Goal: Information Seeking & Learning: Understand process/instructions

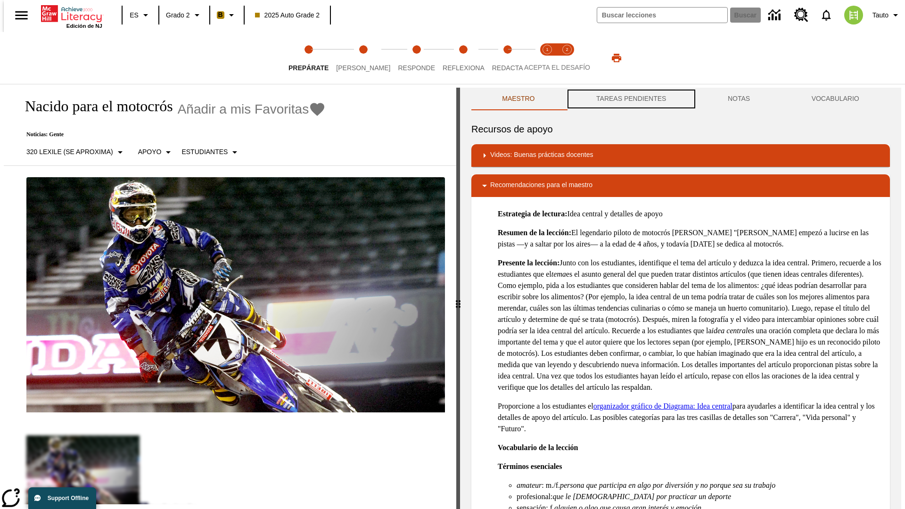
click at [630, 99] on button "TAREAS PENDIENTES" at bounding box center [630, 99] width 131 height 23
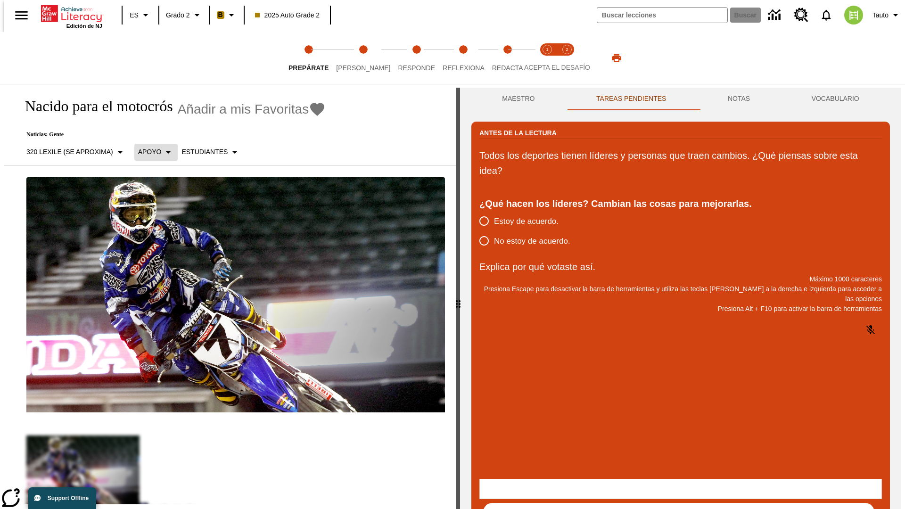
click at [151, 152] on p "Apoyo" at bounding box center [150, 152] width 24 height 10
click at [165, 207] on p "Apoyo" at bounding box center [166, 207] width 56 height 10
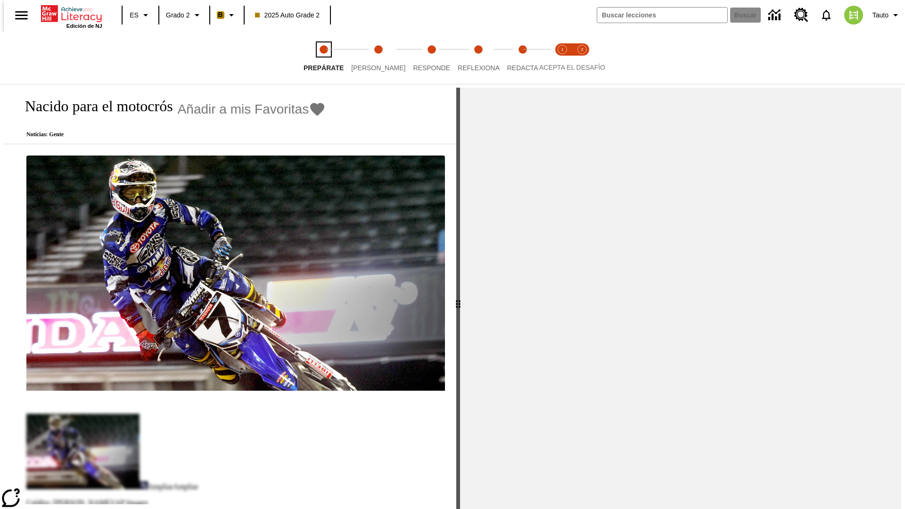
click at [308, 58] on span "Prepárate" at bounding box center [323, 64] width 40 height 17
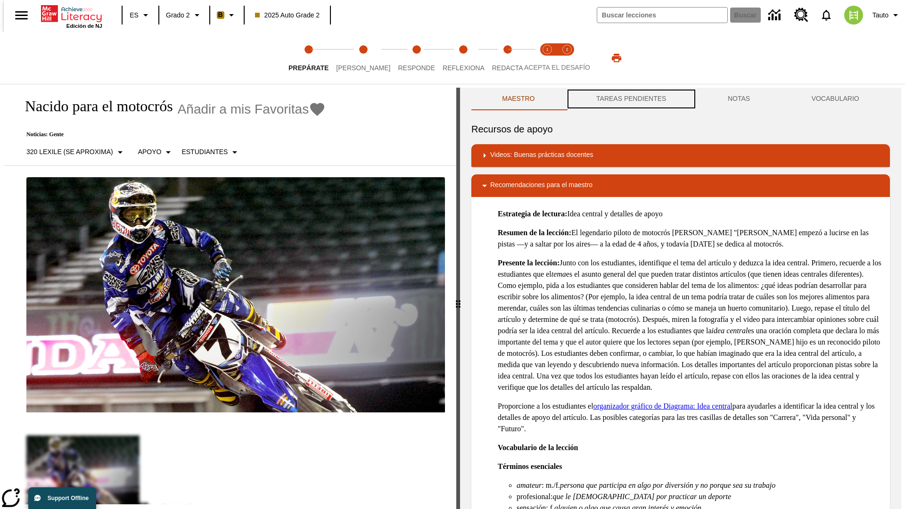
click at [630, 99] on button "TAREAS PENDIENTES" at bounding box center [630, 99] width 131 height 23
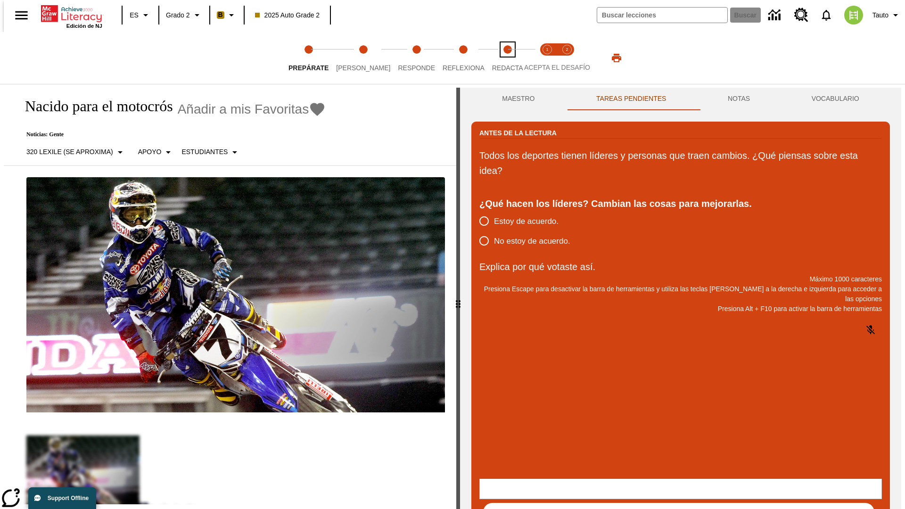
click at [497, 58] on span "Redacta" at bounding box center [507, 64] width 31 height 17
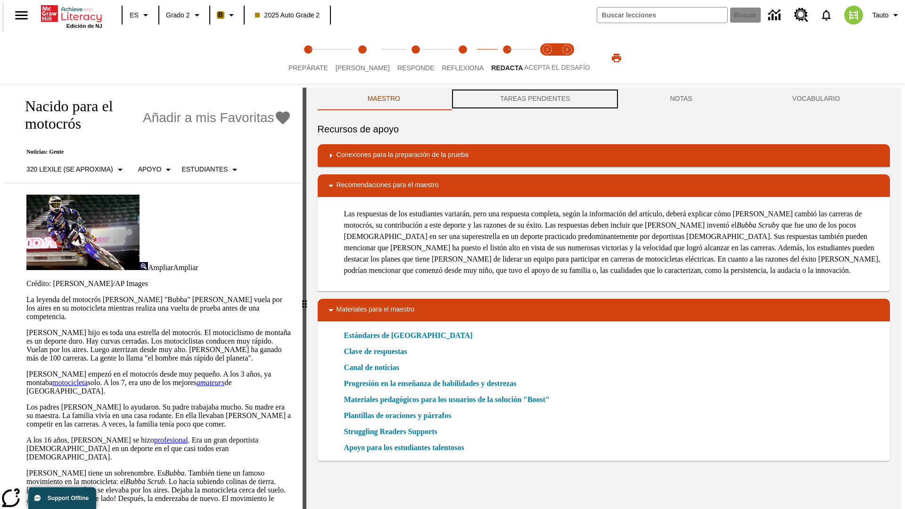
scroll to position [0, 0]
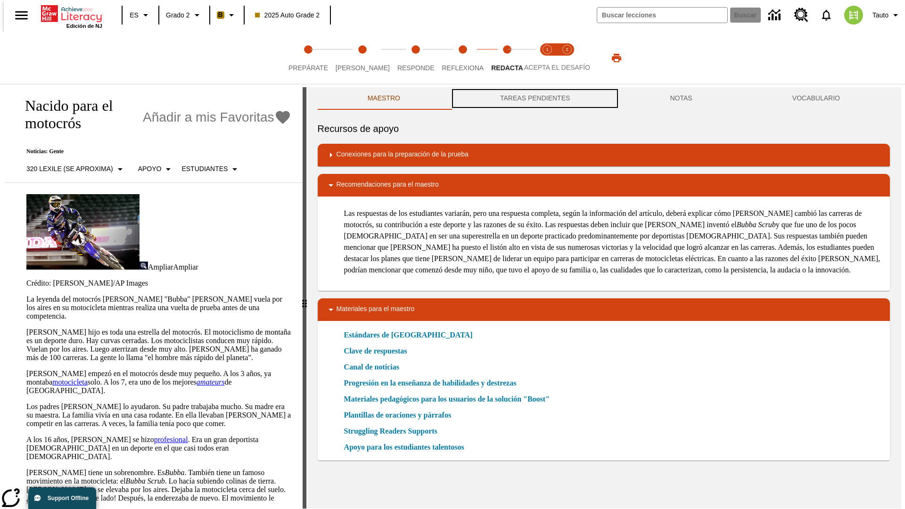
click at [534, 99] on button "TAREAS PENDIENTES" at bounding box center [535, 98] width 170 height 23
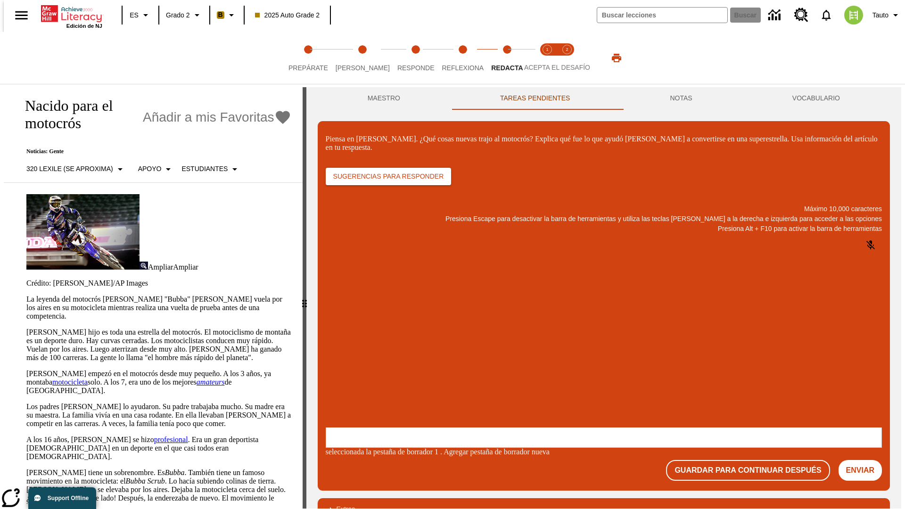
scroll to position [0, 0]
